Goal: Information Seeking & Learning: Find specific fact

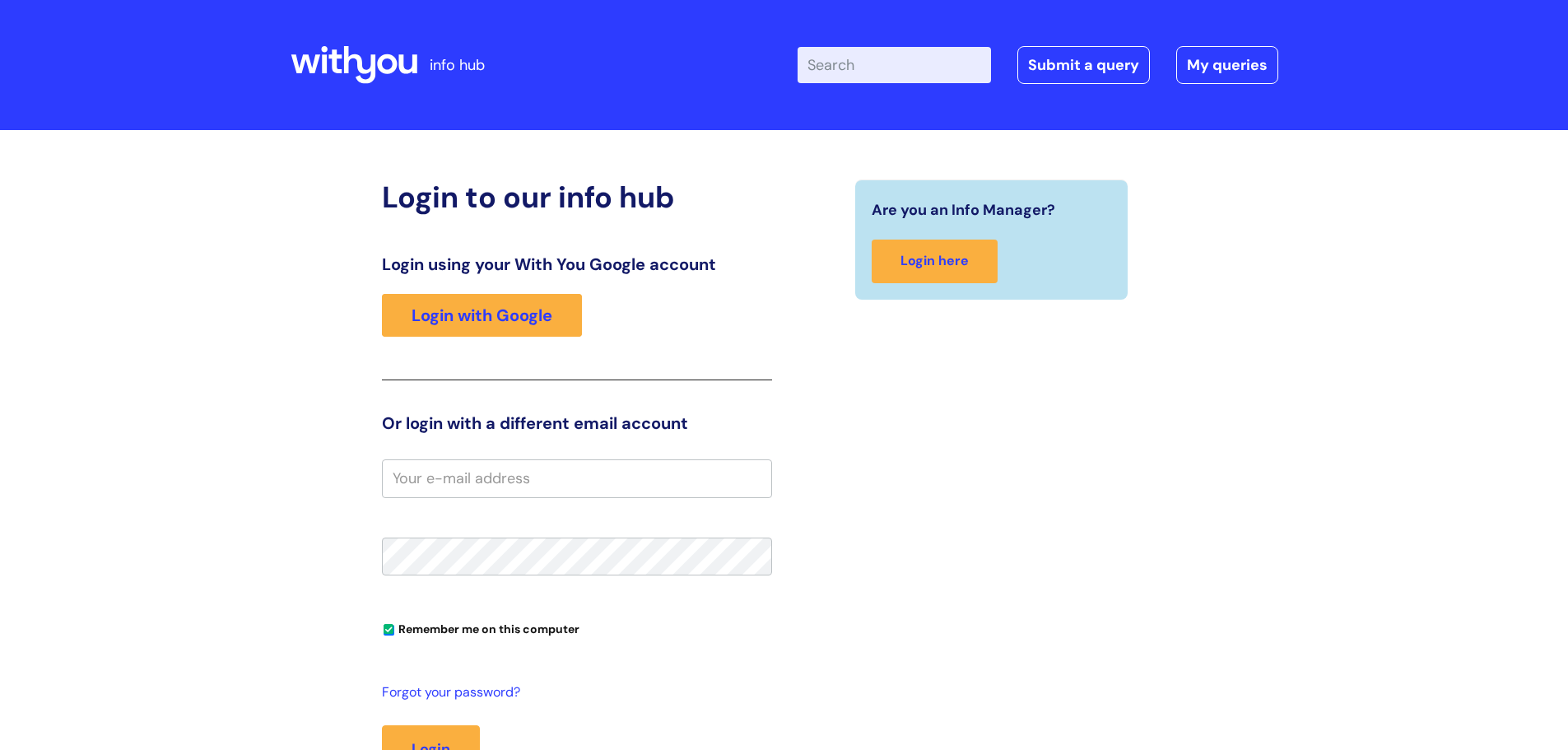
click at [874, 63] on input "Enter your search term here..." at bounding box center [894, 65] width 194 height 36
type input "work in confidence"
click button "Search" at bounding box center [0, 0] width 0 height 0
click at [446, 316] on link "Login with Google" at bounding box center [481, 316] width 200 height 43
click at [465, 317] on link "Login with Google" at bounding box center [481, 316] width 200 height 43
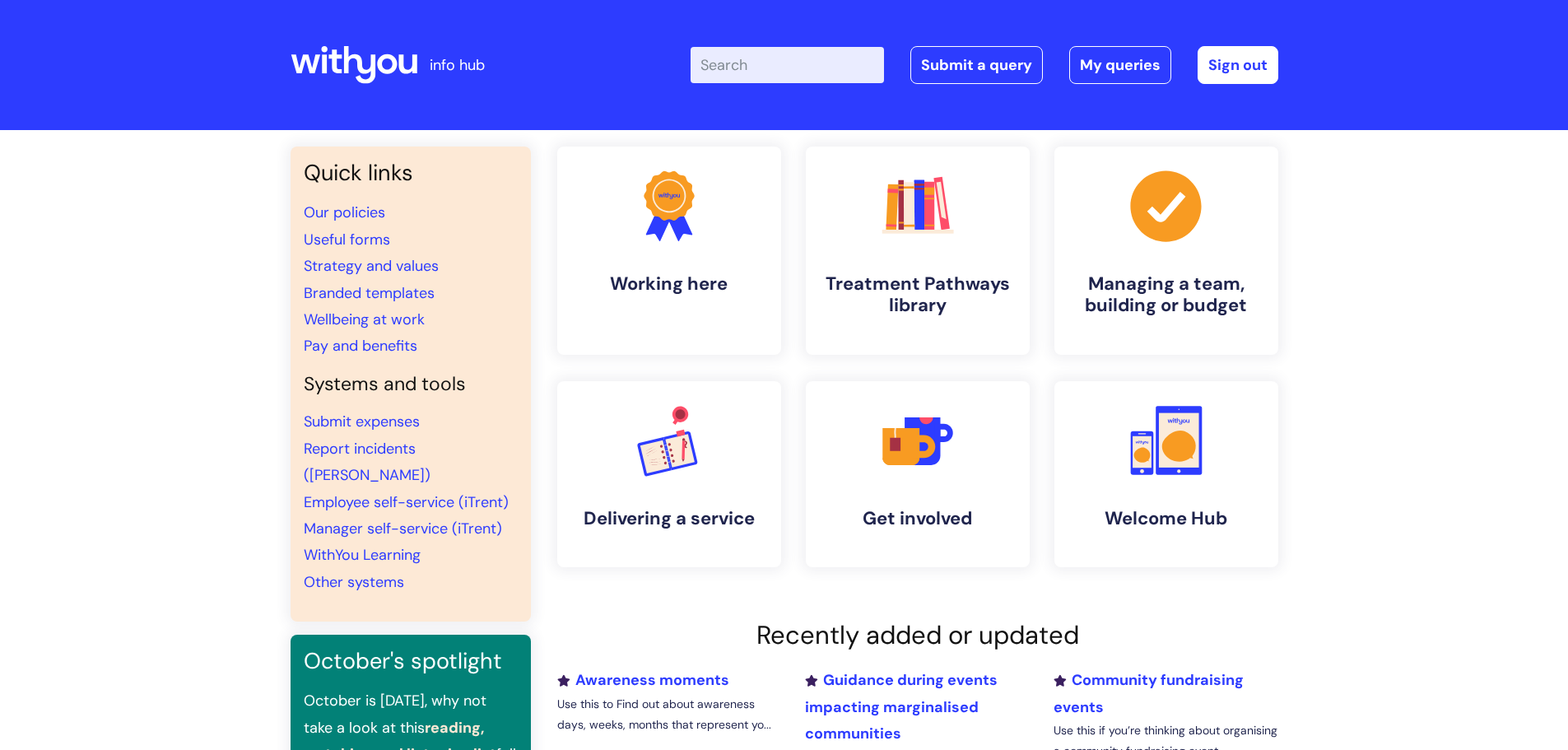
click at [794, 75] on input "Enter your search term here..." at bounding box center [787, 65] width 194 height 36
type input "work in confidence"
click button "Search" at bounding box center [0, 0] width 0 height 0
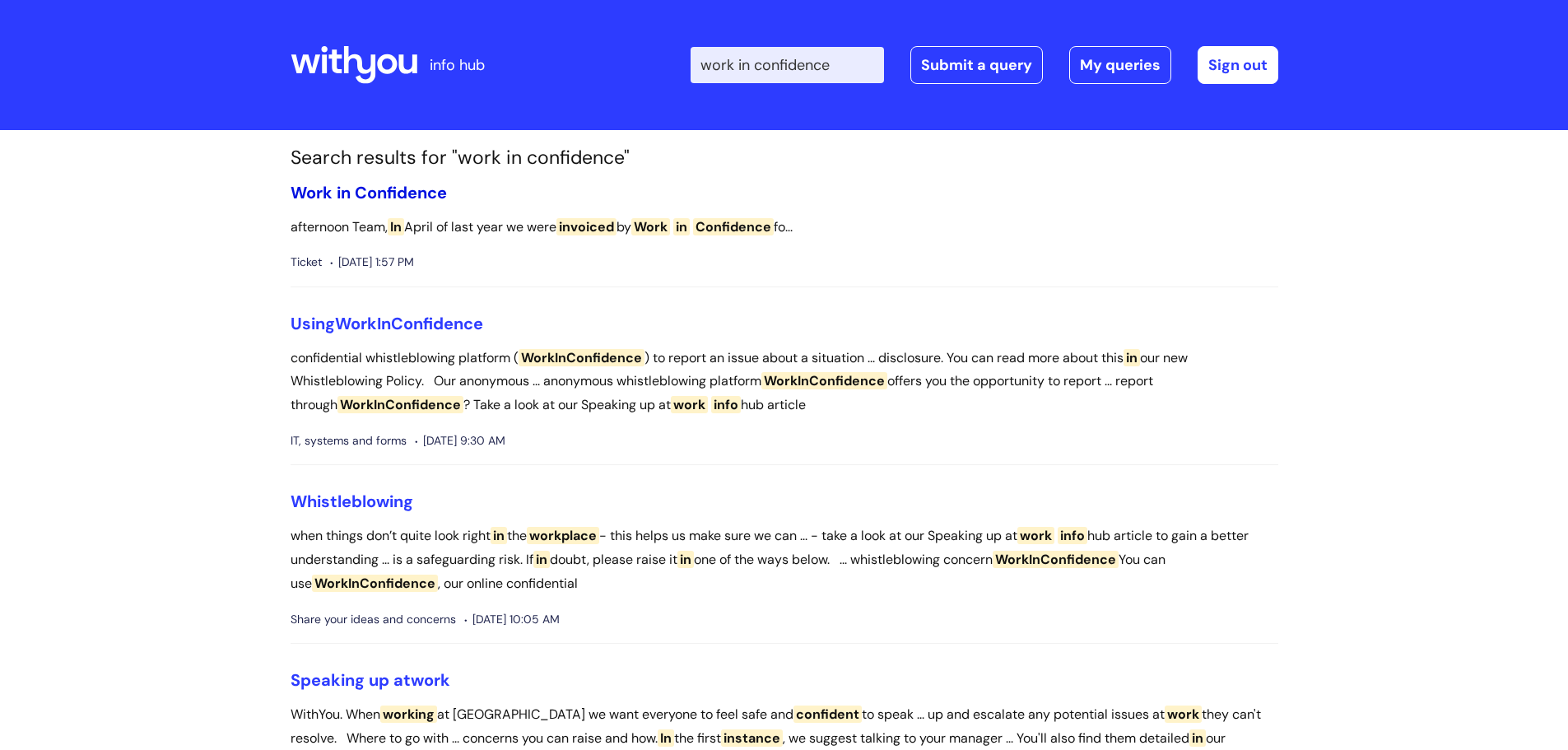
click at [409, 186] on span "Confidence" at bounding box center [401, 193] width 92 height 22
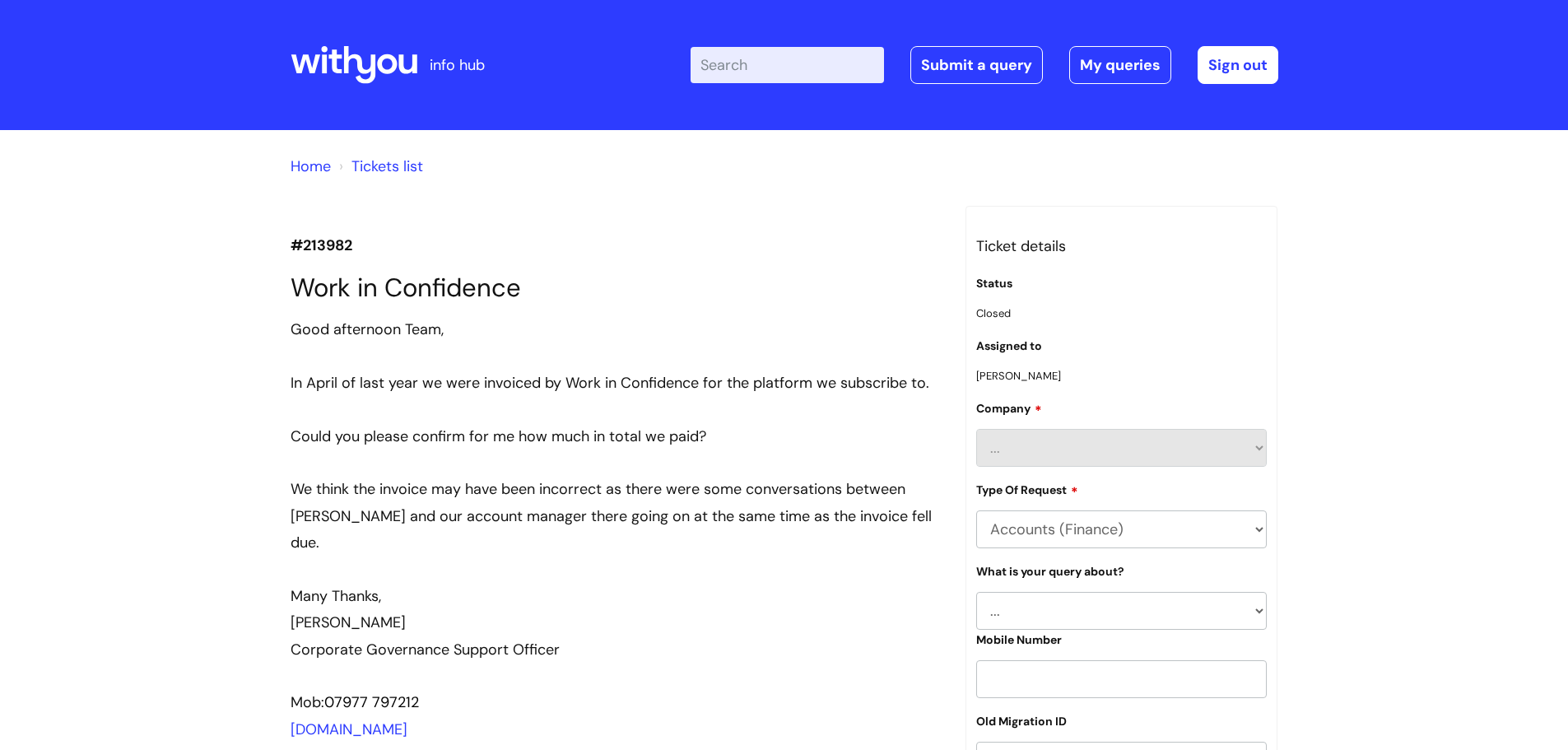
scroll to position [1818, 0]
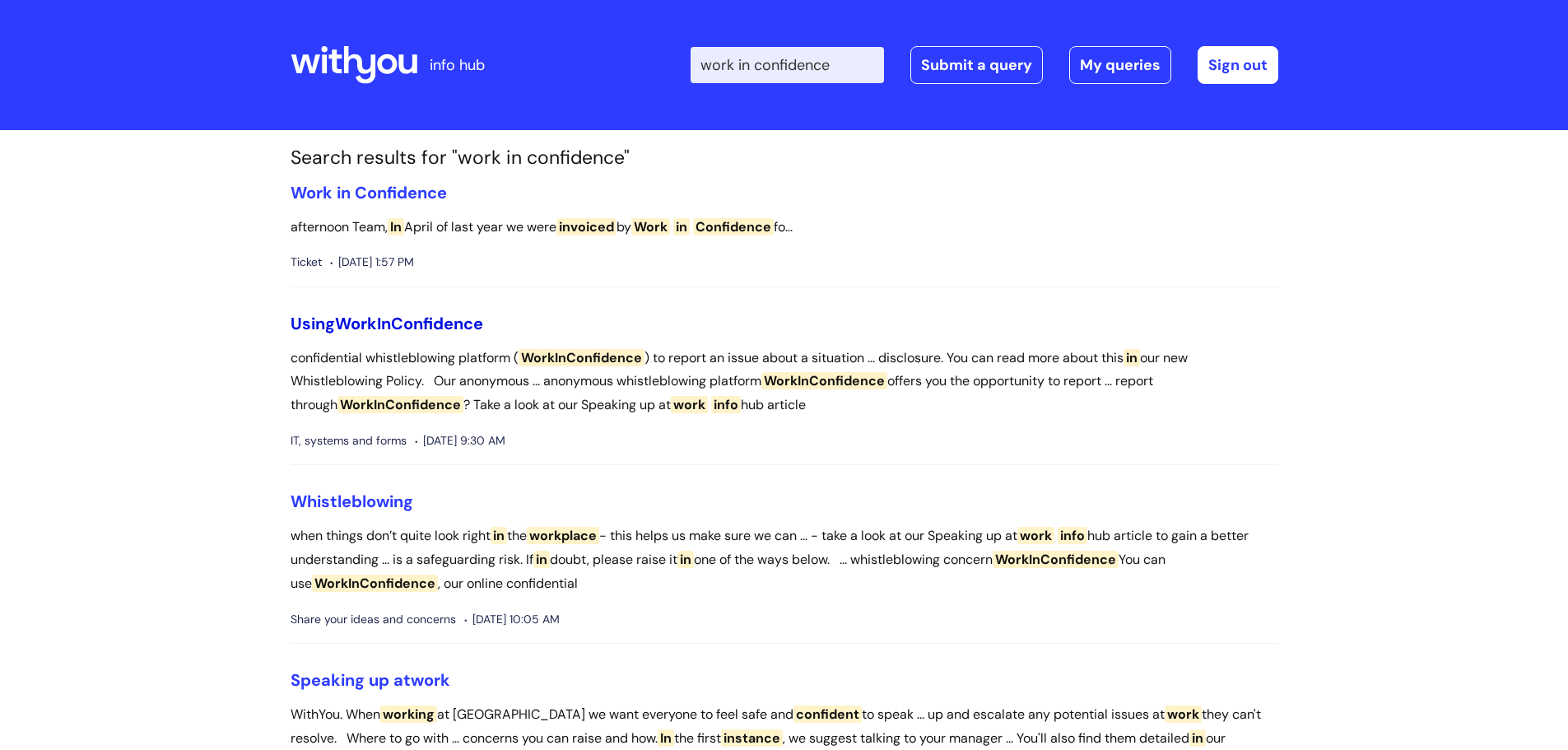
click at [340, 322] on span "WorkInConfidence" at bounding box center [409, 324] width 149 height 22
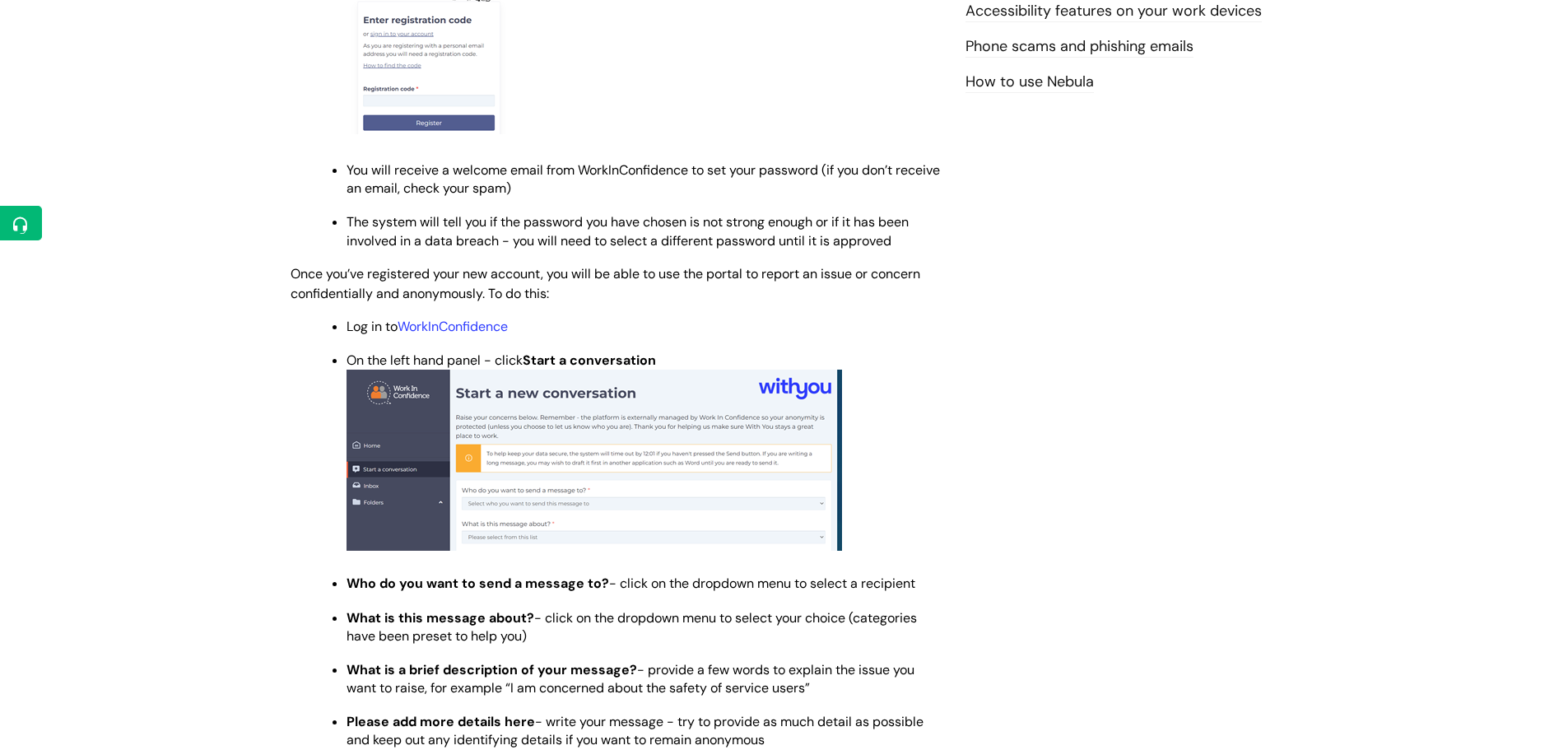
scroll to position [1071, 0]
